Goal: Information Seeking & Learning: Learn about a topic

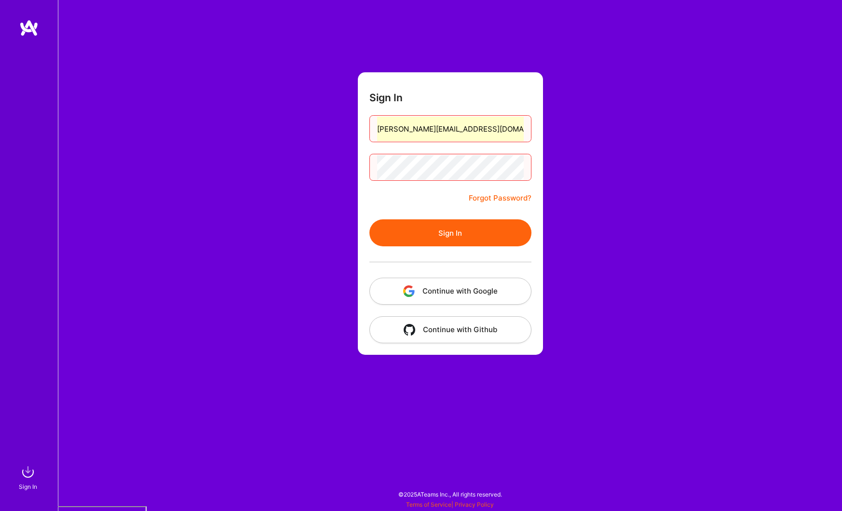
click at [444, 291] on button "Continue with Google" at bounding box center [451, 291] width 162 height 27
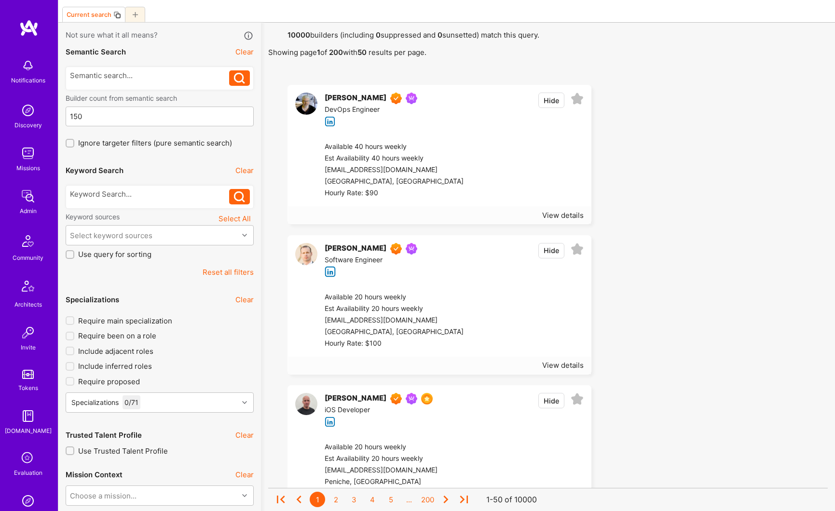
scroll to position [77, 0]
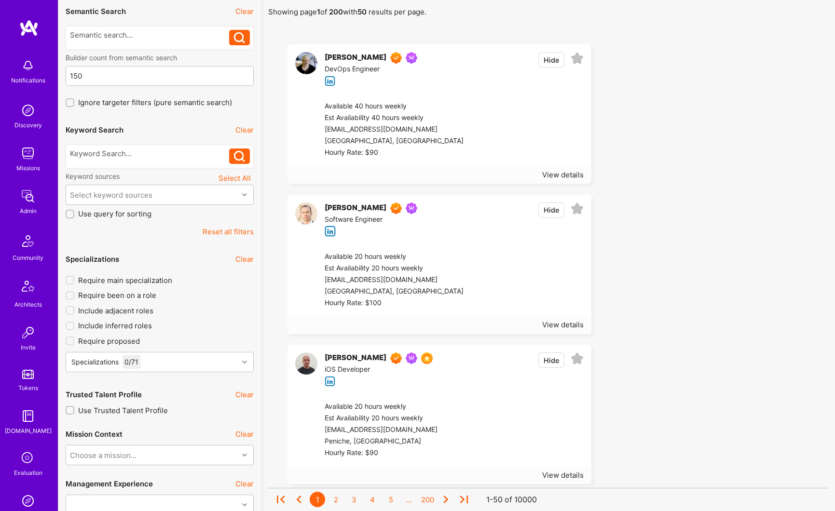
click at [219, 233] on button "Reset all filters" at bounding box center [228, 232] width 51 height 10
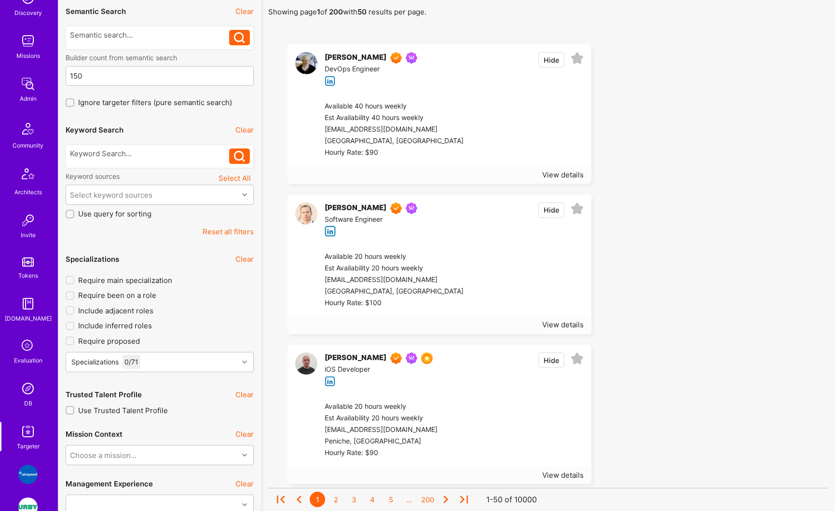
scroll to position [143, 0]
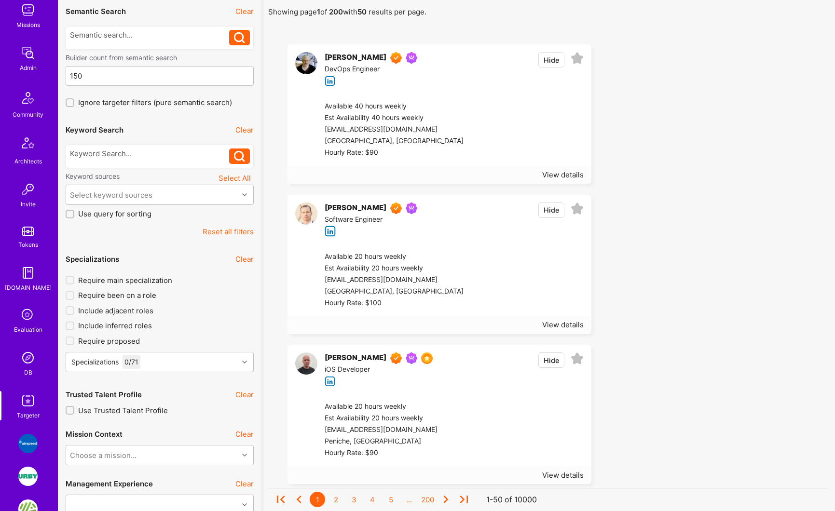
click at [24, 361] on img at bounding box center [27, 357] width 19 height 19
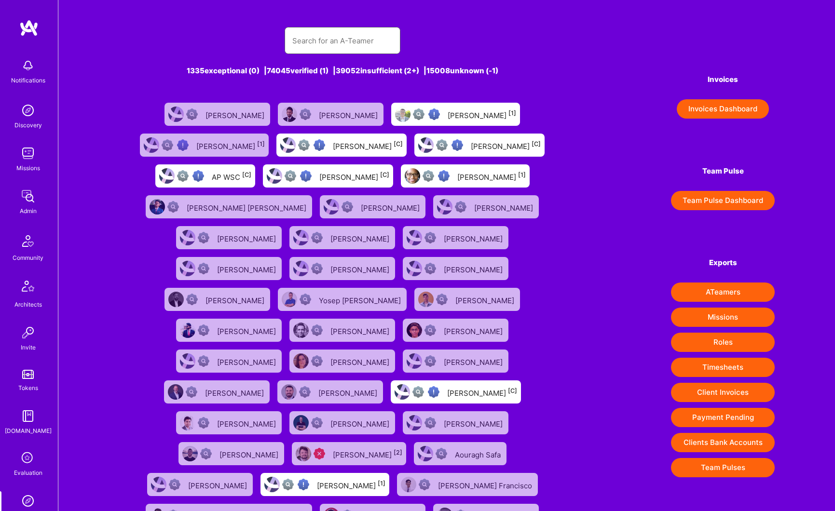
click at [310, 46] on input "text" at bounding box center [342, 40] width 100 height 25
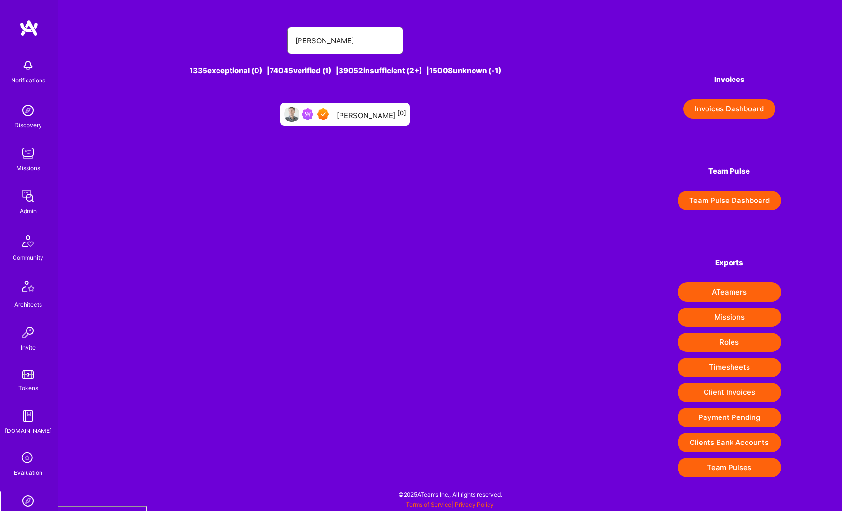
type input "[PERSON_NAME]"
click at [369, 108] on div "[PERSON_NAME] [0]" at bounding box center [345, 114] width 130 height 23
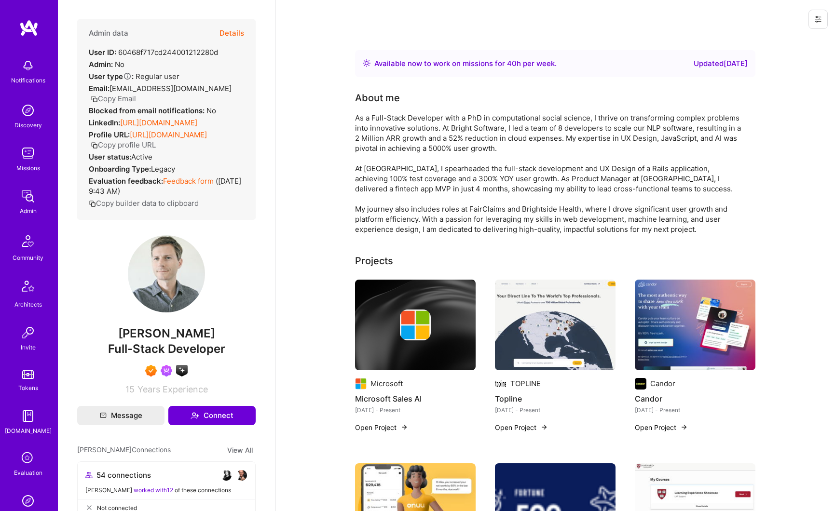
click at [231, 36] on button "Details" at bounding box center [232, 33] width 25 height 28
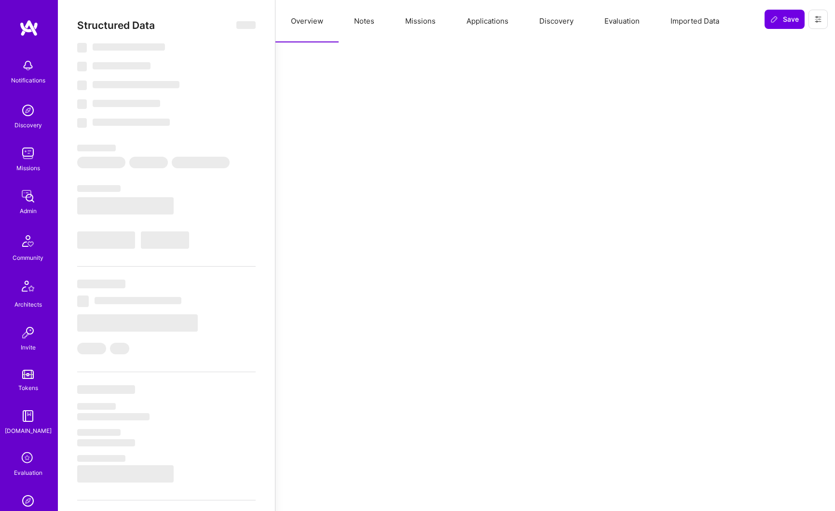
click at [420, 23] on button "Missions" at bounding box center [420, 21] width 61 height 42
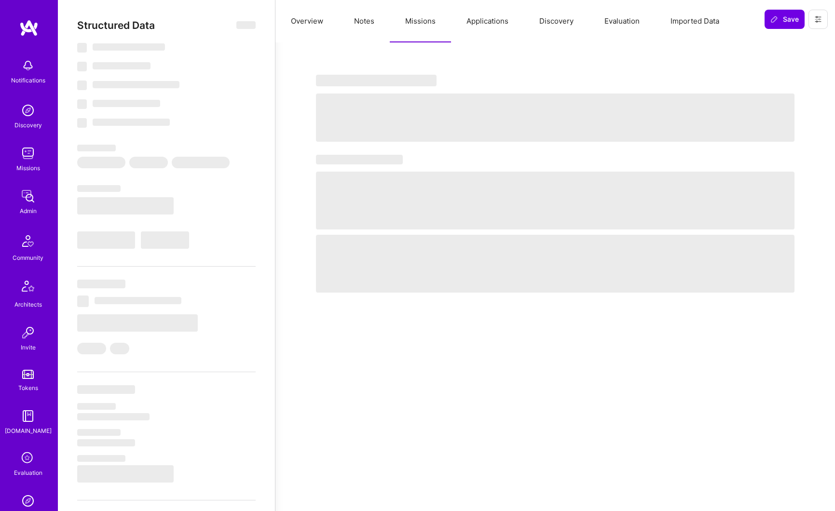
select select "Right Now"
select select "7"
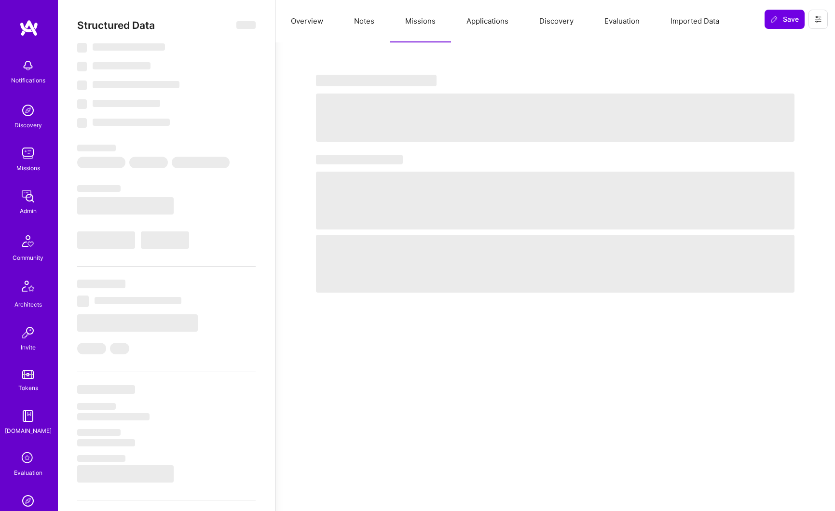
select select "US"
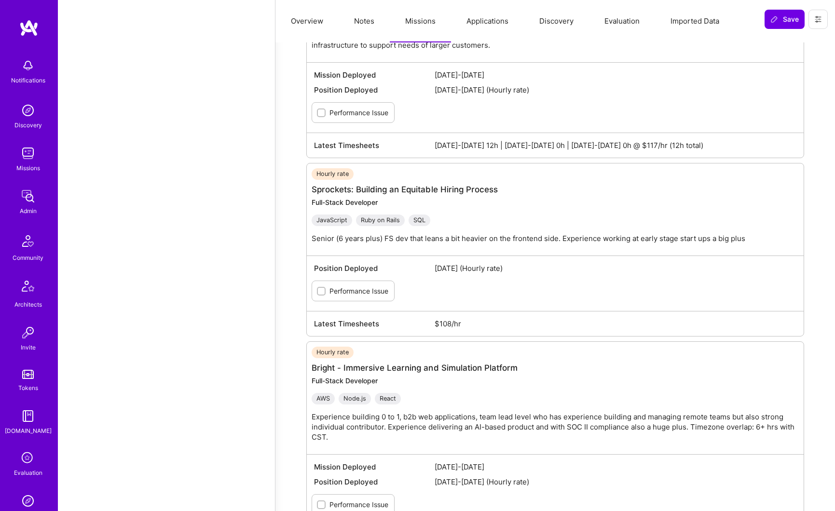
scroll to position [1299, 0]
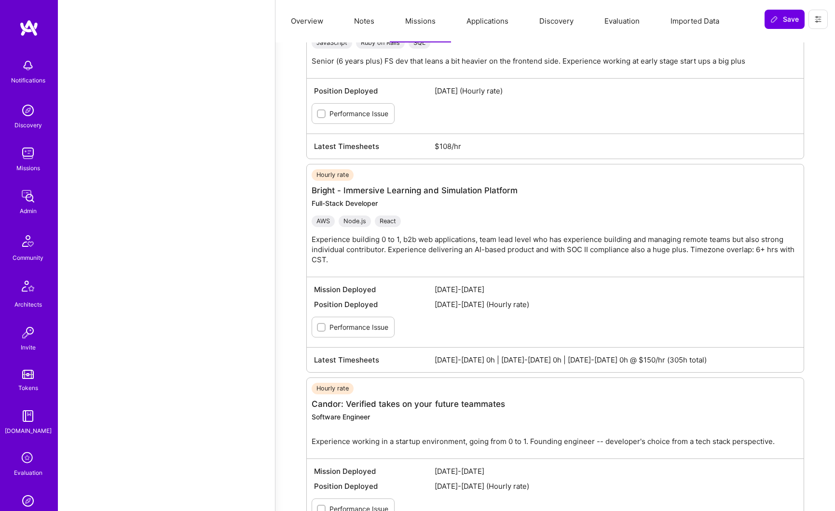
click at [308, 23] on button "Overview" at bounding box center [306, 21] width 63 height 42
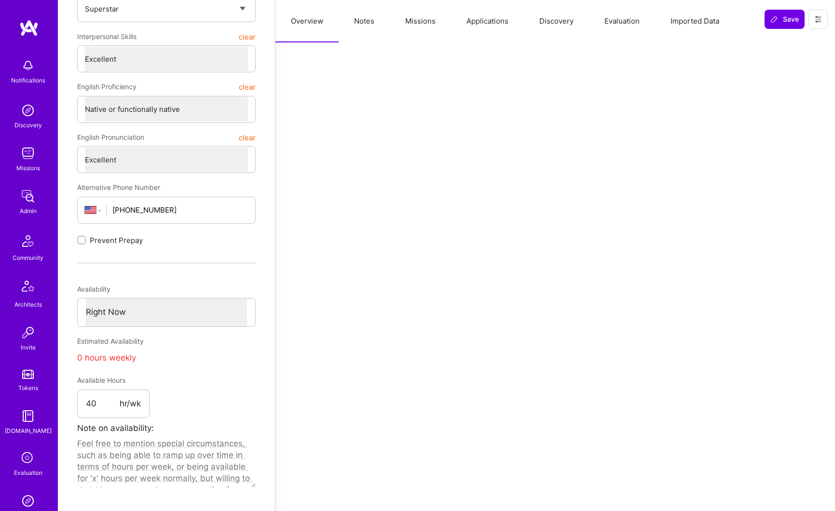
scroll to position [0, 0]
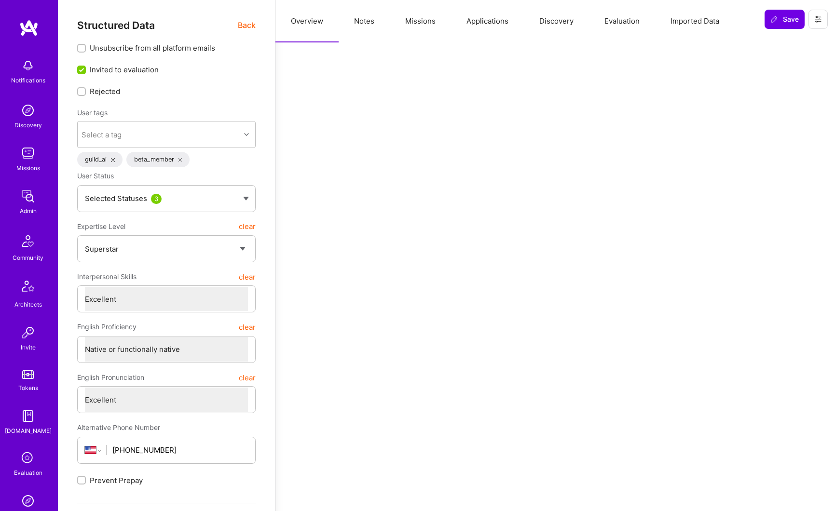
click at [246, 28] on span "Back" at bounding box center [247, 25] width 18 height 12
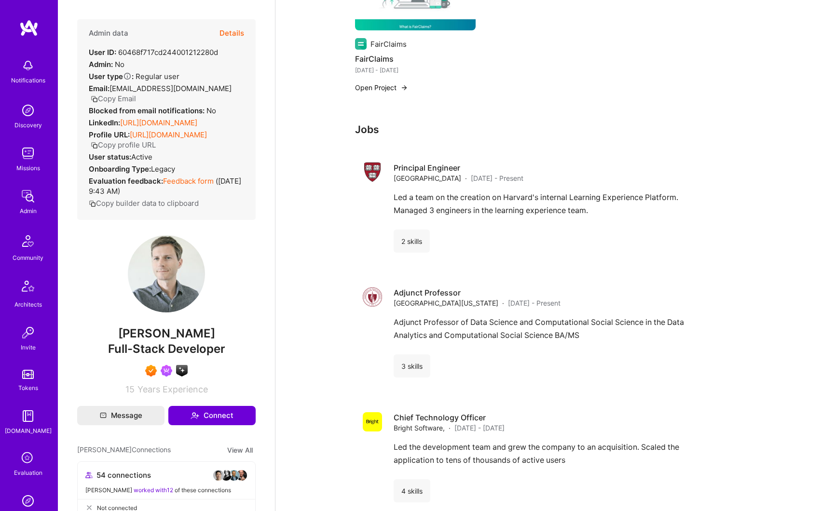
scroll to position [903, 0]
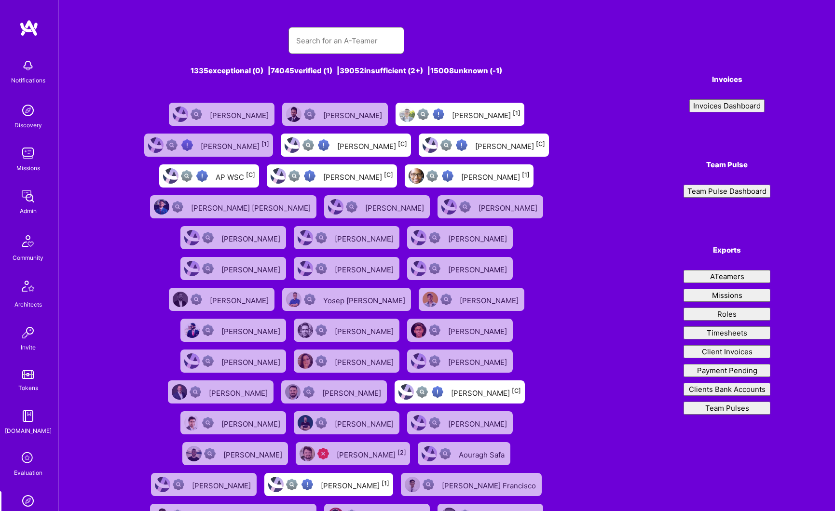
click at [316, 42] on input "text" at bounding box center [346, 40] width 100 height 25
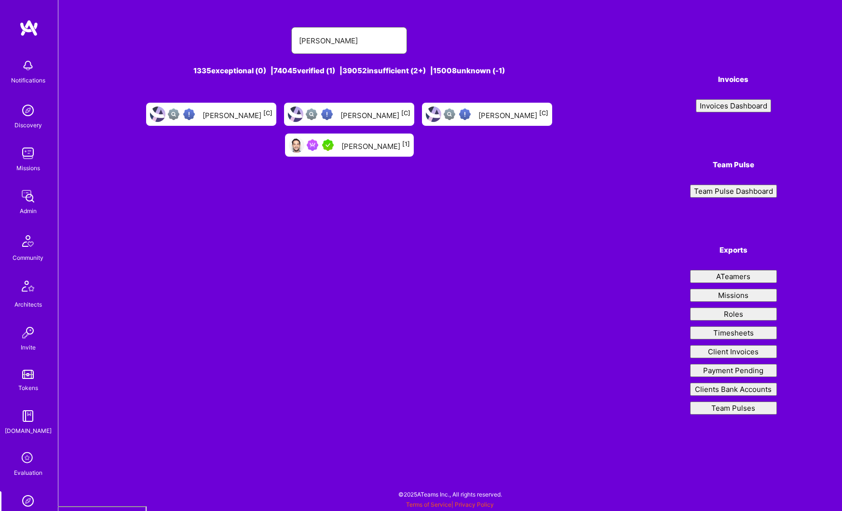
type input "rob shapiro"
click at [361, 150] on div "Rob Shapiro [1]" at bounding box center [376, 145] width 69 height 13
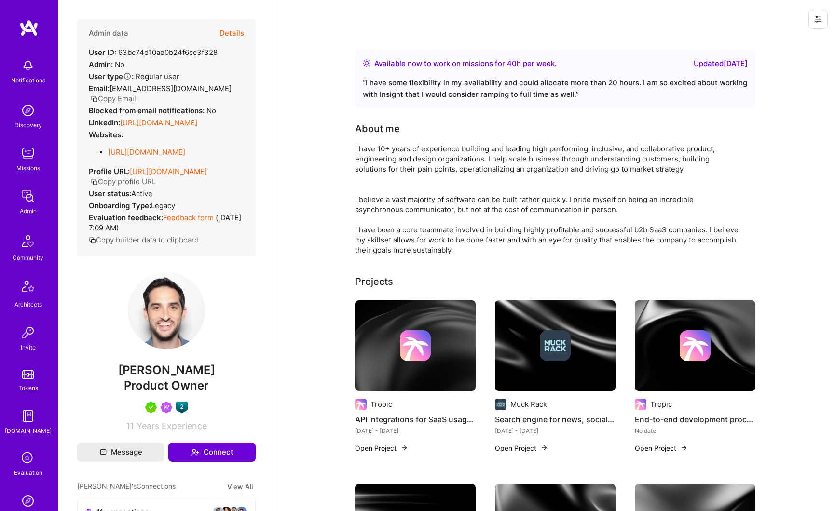
click at [232, 37] on button "Details" at bounding box center [232, 33] width 25 height 28
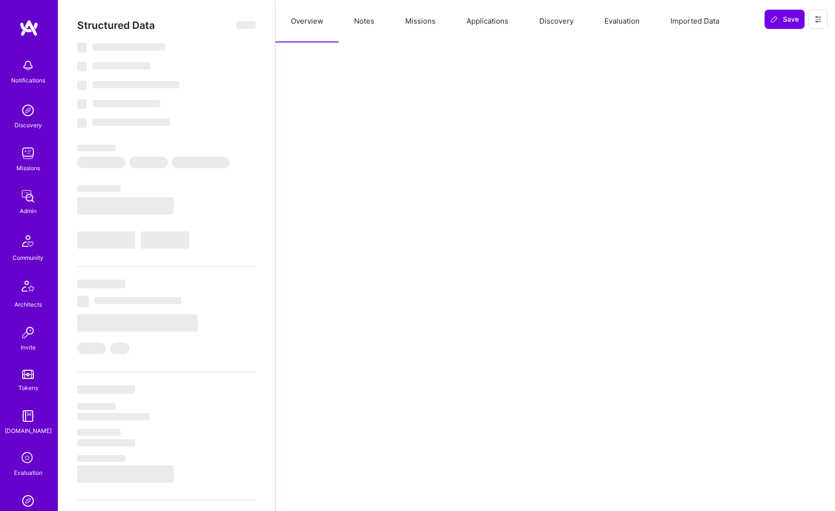
click at [428, 20] on button "Missions" at bounding box center [420, 21] width 61 height 42
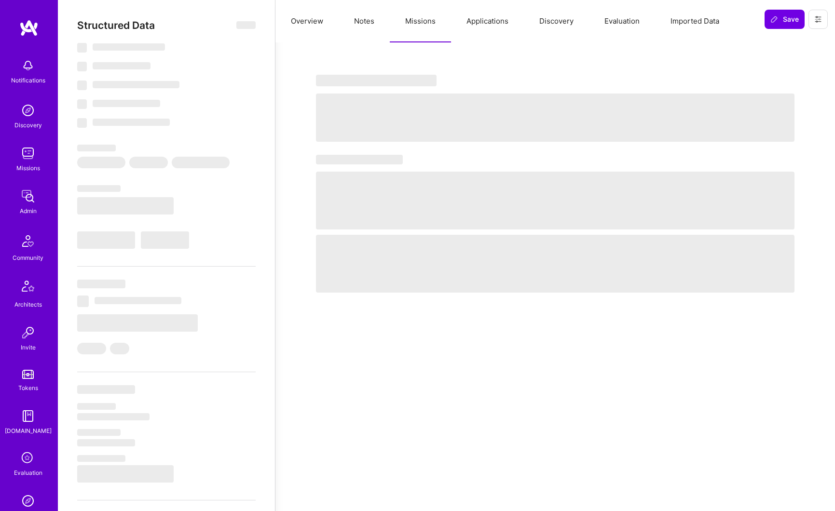
select select "Right Now"
select select "5"
select select "7"
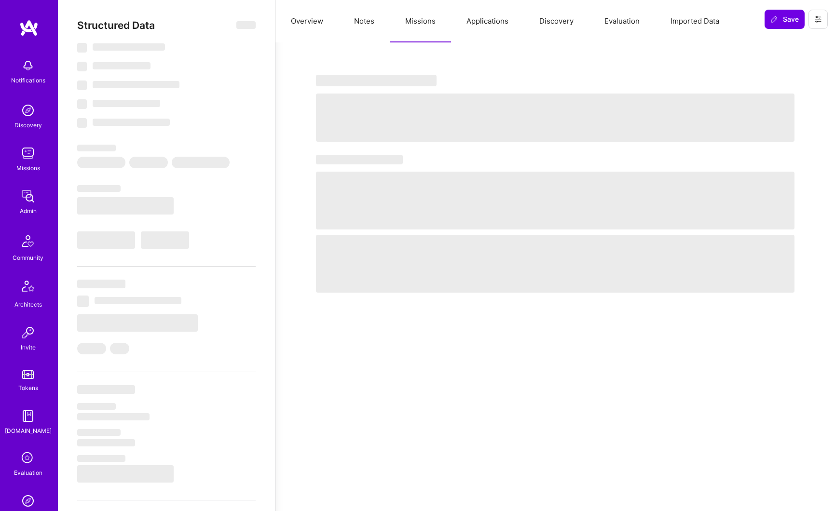
select select "US"
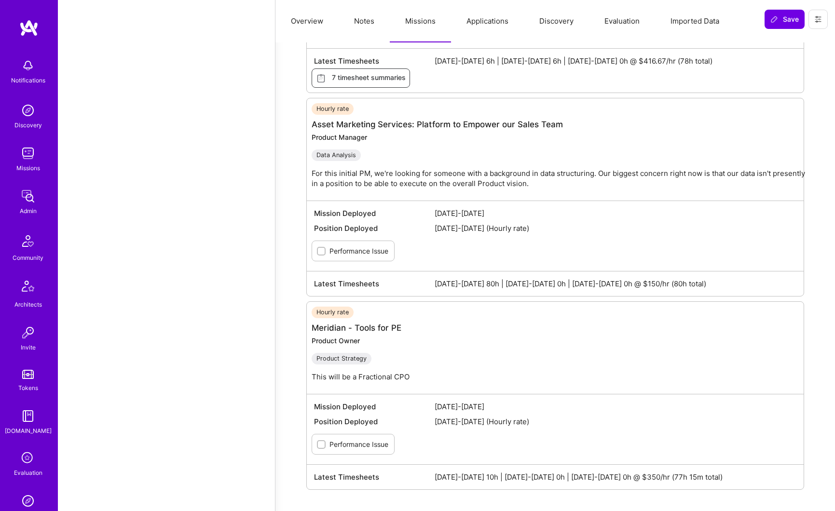
scroll to position [1872, 0]
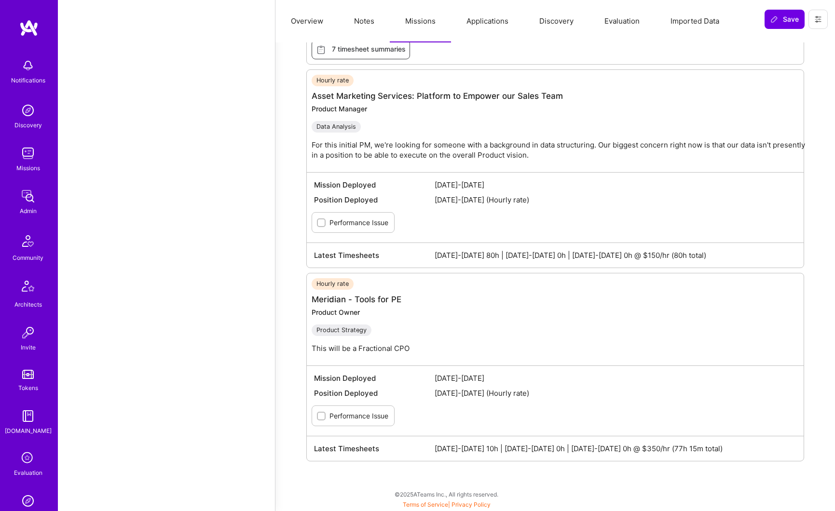
click at [307, 24] on button "Overview" at bounding box center [306, 21] width 63 height 42
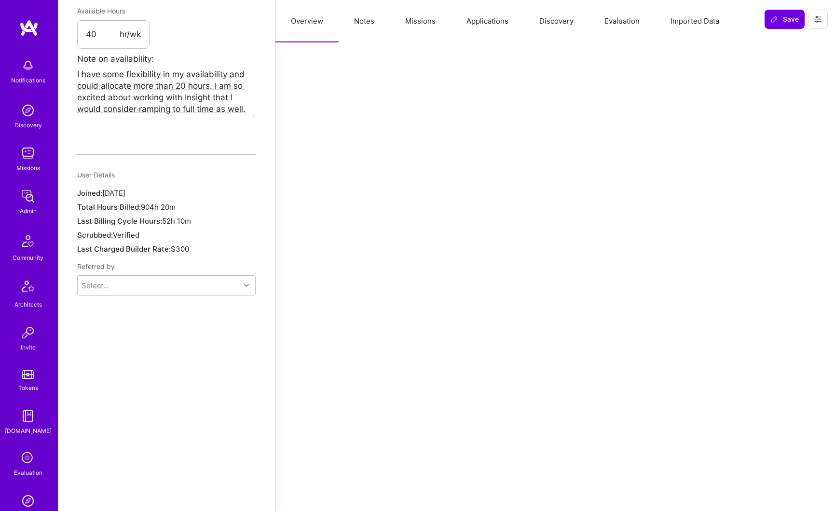
scroll to position [0, 0]
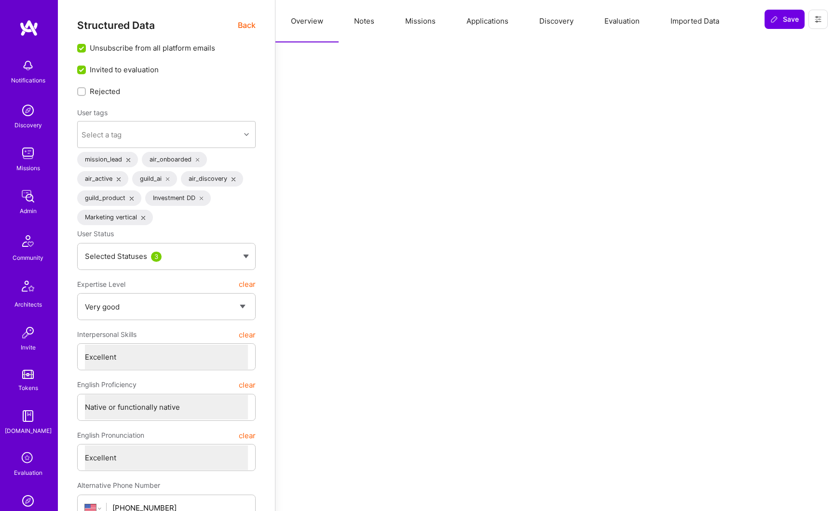
click at [239, 31] on div "Structured Data Back Unsubscribe from all platform emails Invited to evaluation…" at bounding box center [166, 491] width 179 height 944
click at [245, 26] on span "Back" at bounding box center [247, 25] width 18 height 12
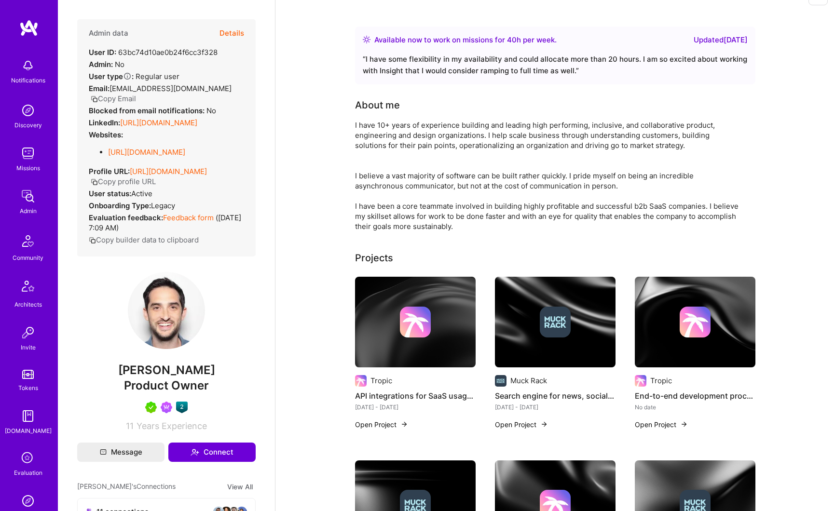
scroll to position [36, 0]
